Goal: Communication & Community: Connect with others

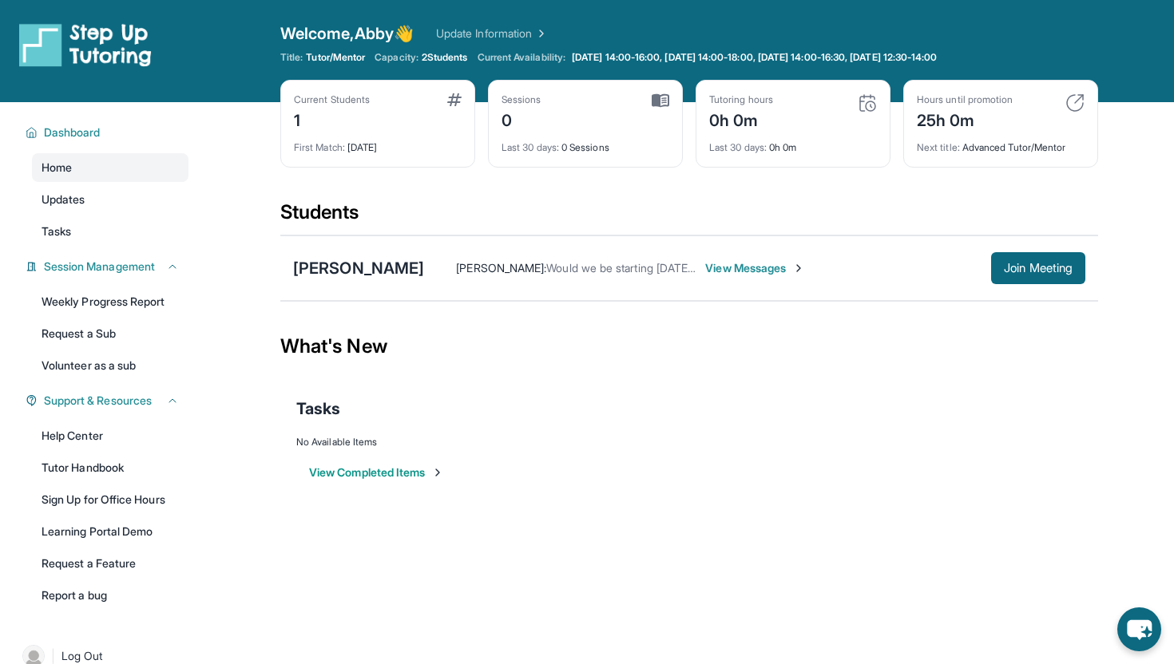
click at [751, 263] on span "View Messages" at bounding box center [755, 268] width 100 height 16
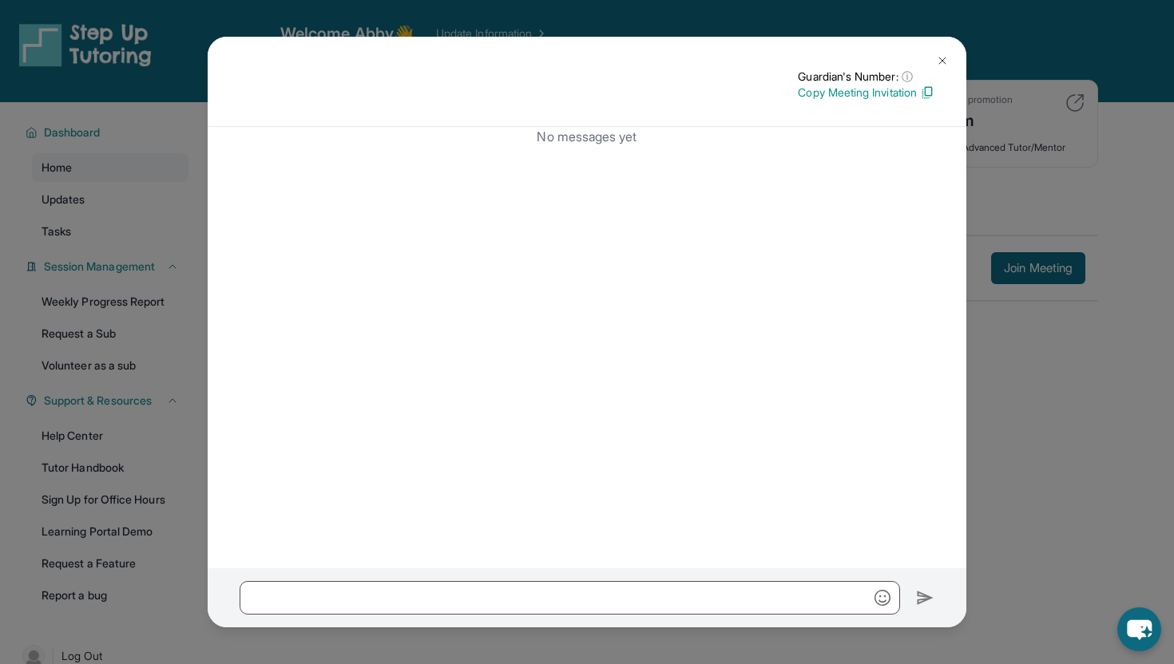
click at [942, 57] on img at bounding box center [942, 60] width 13 height 13
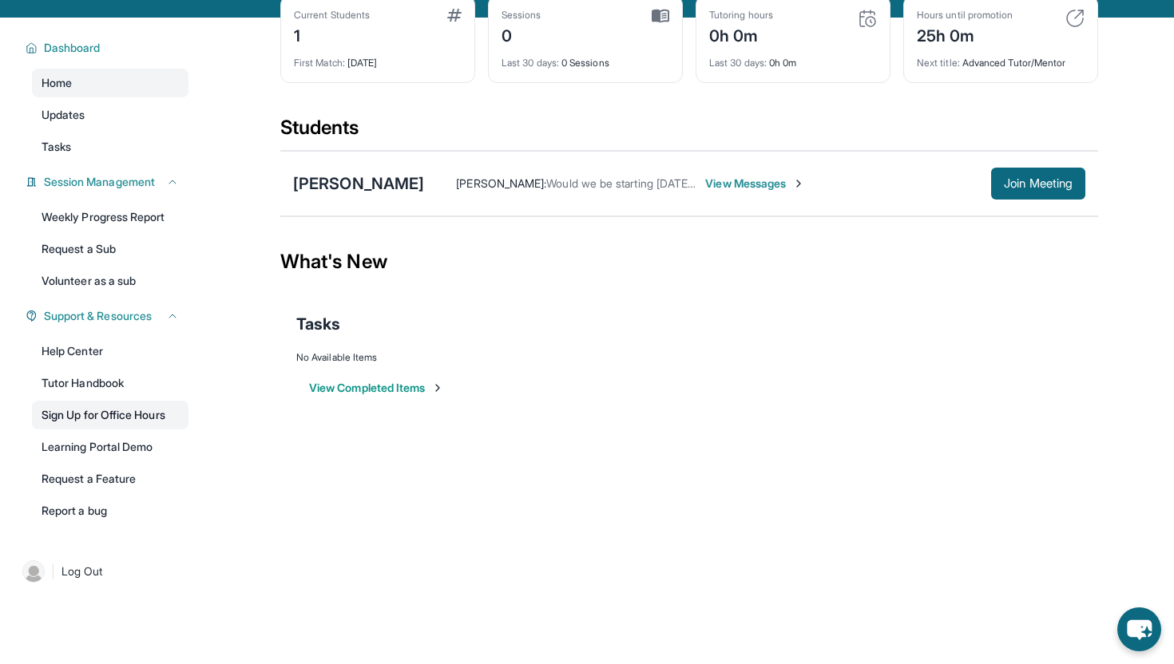
scroll to position [88, 0]
